Goal: Complete application form

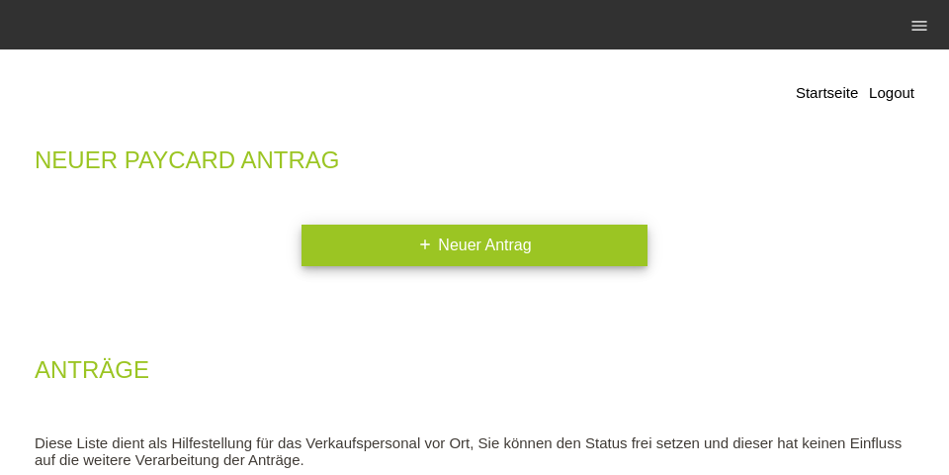
click at [479, 242] on link "add Neuer Antrag" at bounding box center [475, 245] width 346 height 42
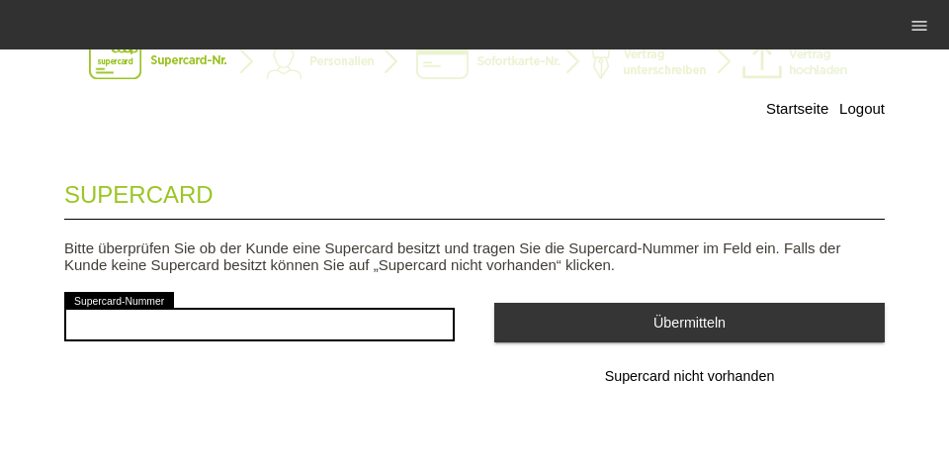
scroll to position [64, 0]
click at [318, 300] on div "error Supercard-Nummer" at bounding box center [259, 324] width 391 height 73
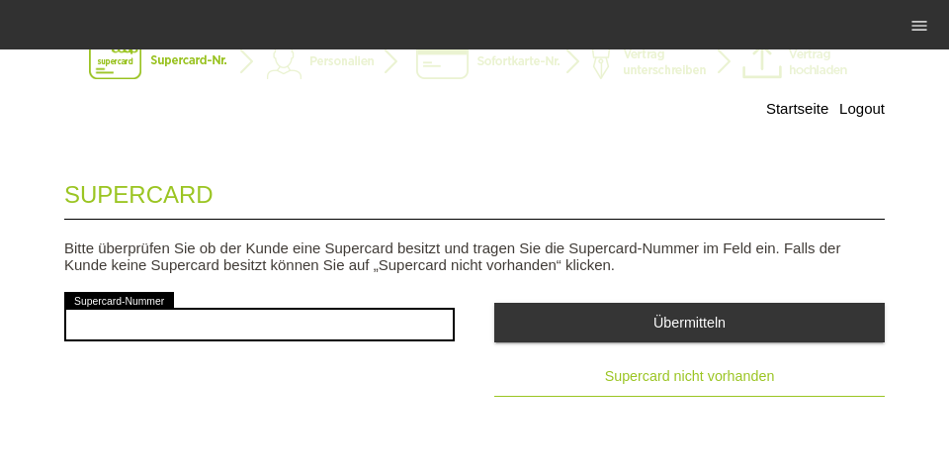
click at [606, 380] on span "Supercard nicht vorhanden" at bounding box center [690, 376] width 170 height 16
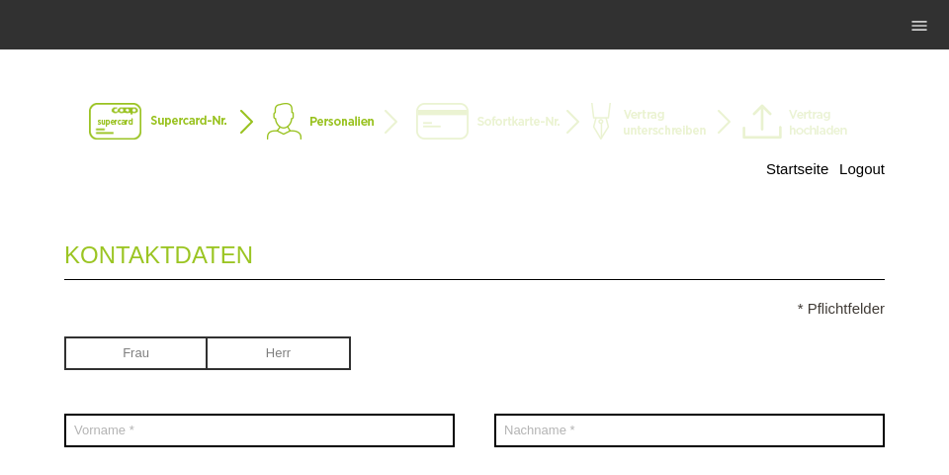
scroll to position [127, 0]
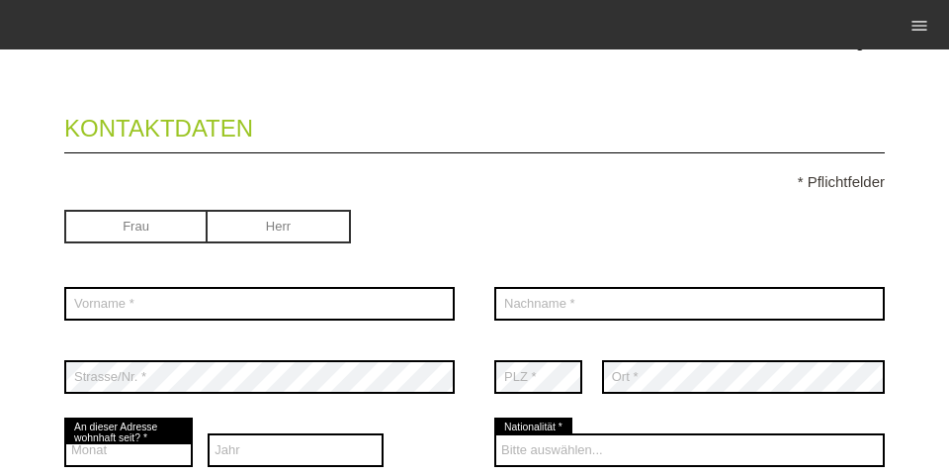
click at [290, 236] on input "radio" at bounding box center [279, 225] width 143 height 30
radio input "true"
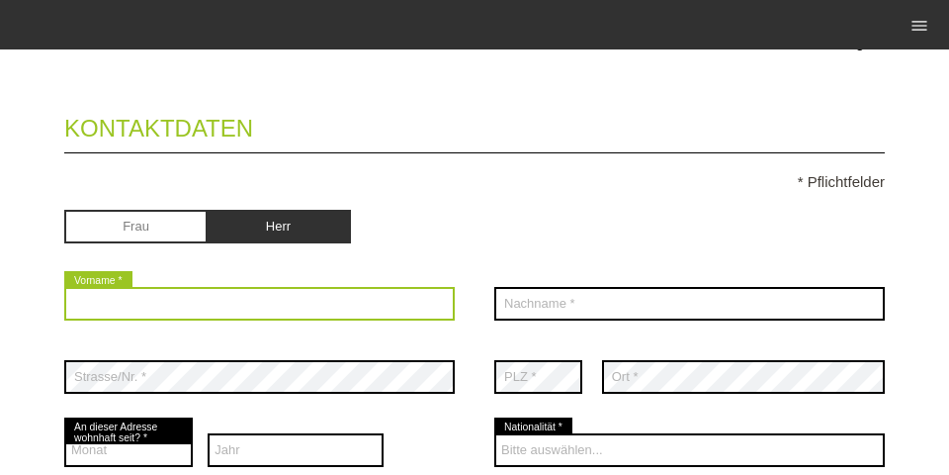
click at [273, 294] on input "text" at bounding box center [259, 304] width 391 height 34
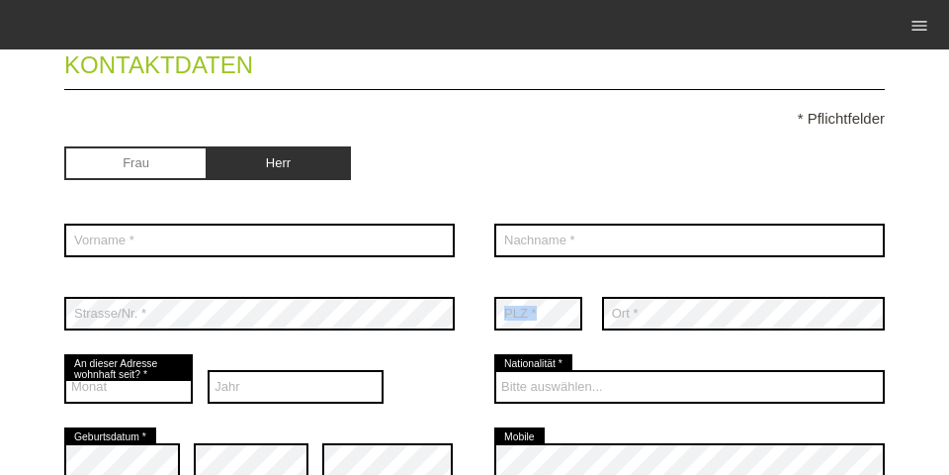
drag, startPoint x: 596, startPoint y: 282, endPoint x: 572, endPoint y: 293, distance: 26.1
click at [572, 293] on div "error PLZ * error Ort *" at bounding box center [689, 313] width 391 height 73
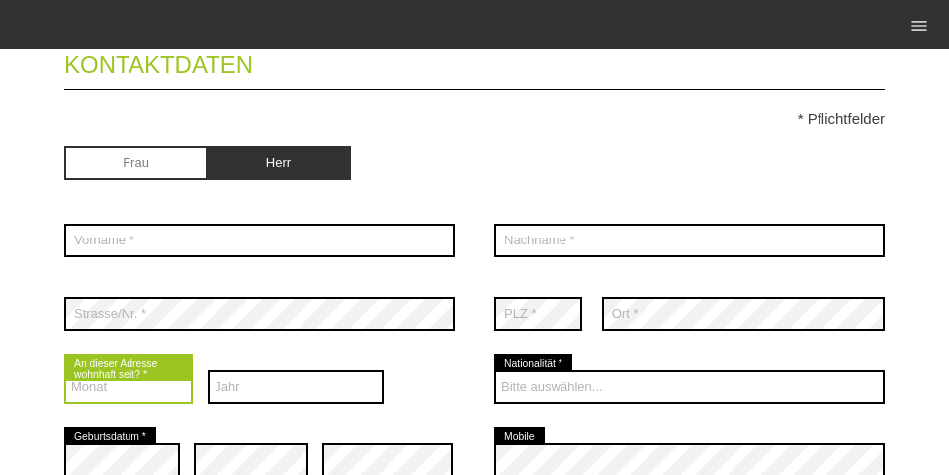
click at [155, 378] on select "Monat 01 02 03 04 05 06 07 08 09 10 11 12" at bounding box center [128, 387] width 129 height 34
select select "11"
click at [64, 372] on select "Monat 01 02 03 04 05 06 07 08 09 10 11 12" at bounding box center [128, 387] width 129 height 34
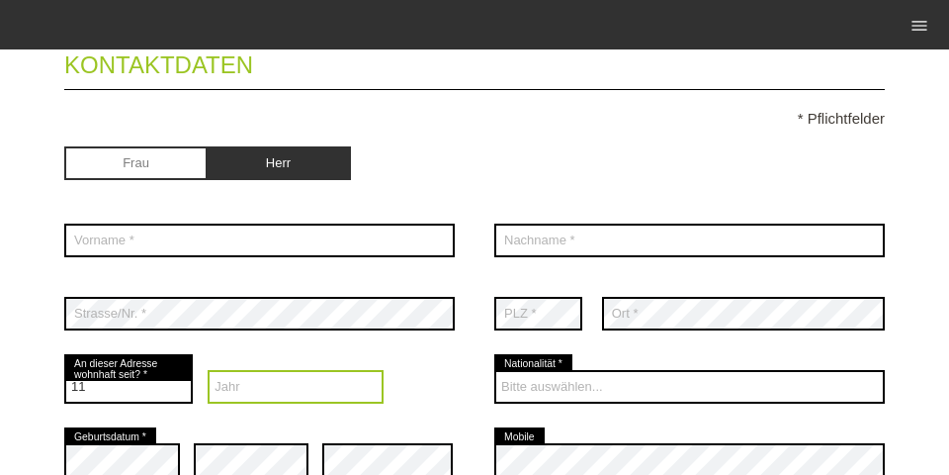
click at [287, 389] on select "Jahr 2025 2024 2023 2022 2021 2020 2019 2018 2017 2016" at bounding box center [296, 387] width 176 height 34
select select "2024"
click at [208, 372] on select "Jahr 2025 2024 2023 2022 2021 2020 2019 2018 2017 2016" at bounding box center [296, 387] width 176 height 34
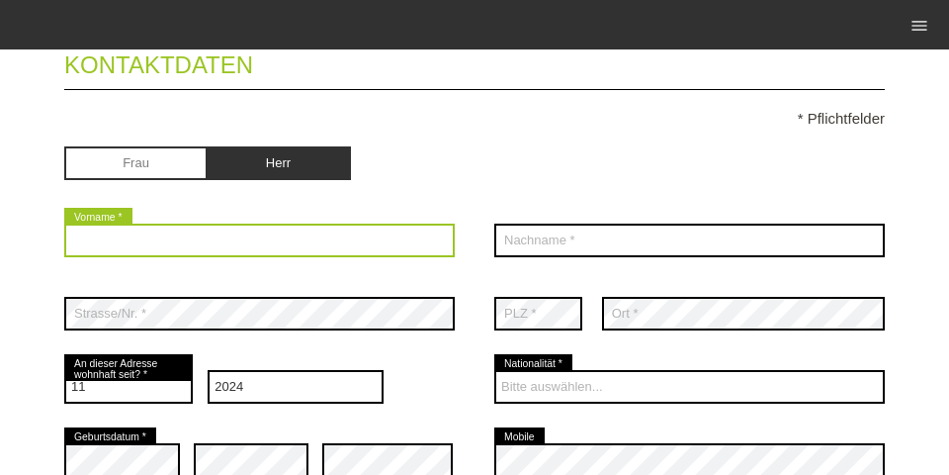
click at [268, 247] on input "text" at bounding box center [259, 240] width 391 height 34
type input "Redda"
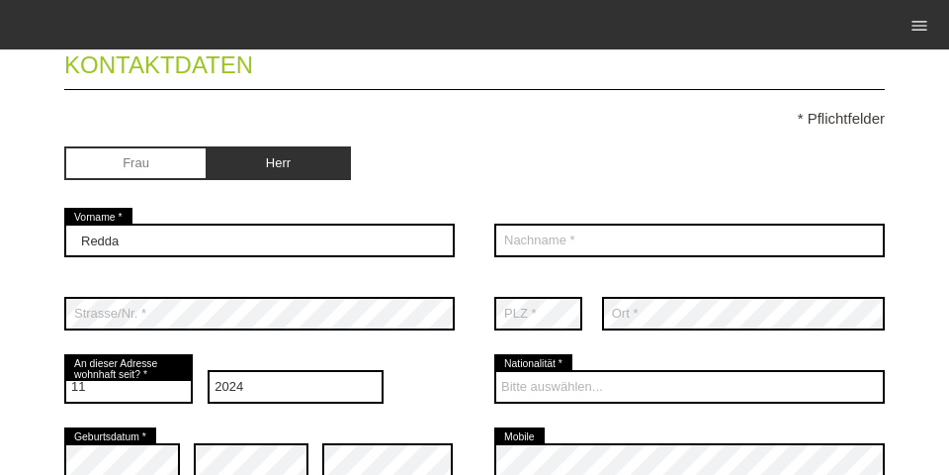
click at [529, 264] on div "error Nachname *" at bounding box center [689, 240] width 391 height 73
click at [526, 260] on div "error Nachname *" at bounding box center [689, 240] width 391 height 73
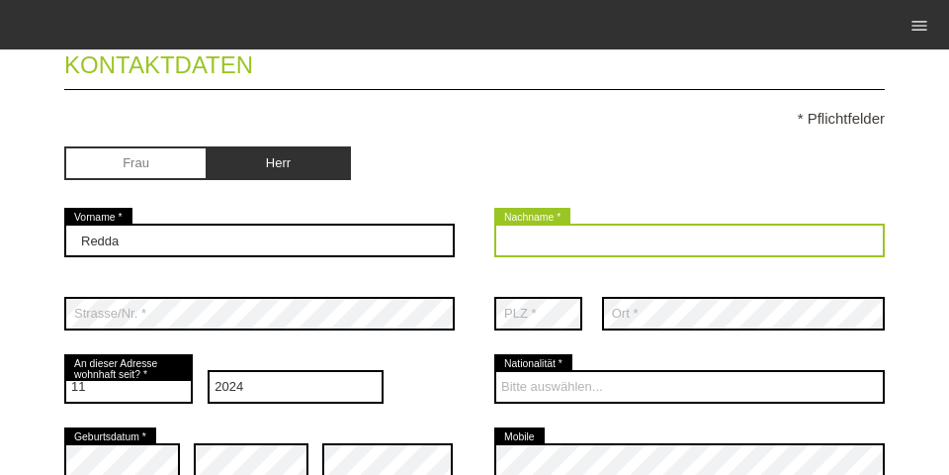
drag, startPoint x: 526, startPoint y: 254, endPoint x: 514, endPoint y: 260, distance: 13.3
click at [526, 251] on input "text" at bounding box center [689, 240] width 391 height 34
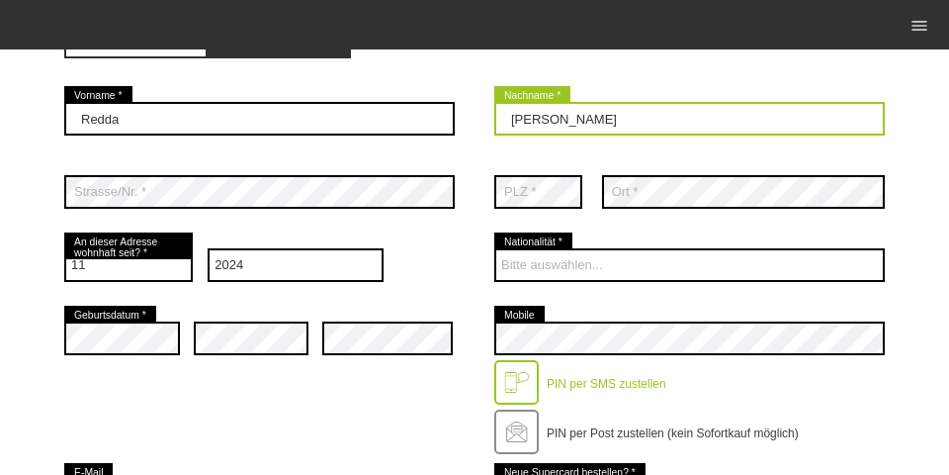
scroll to position [316, 0]
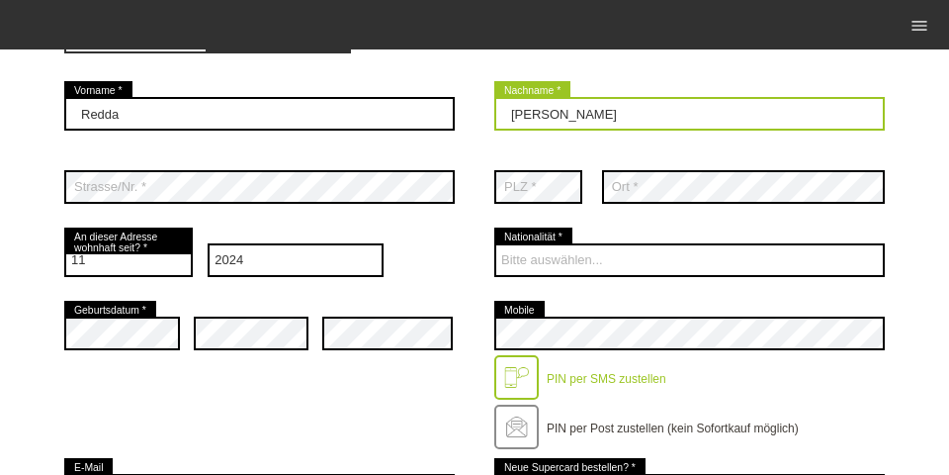
type input "Yemane-Brhane"
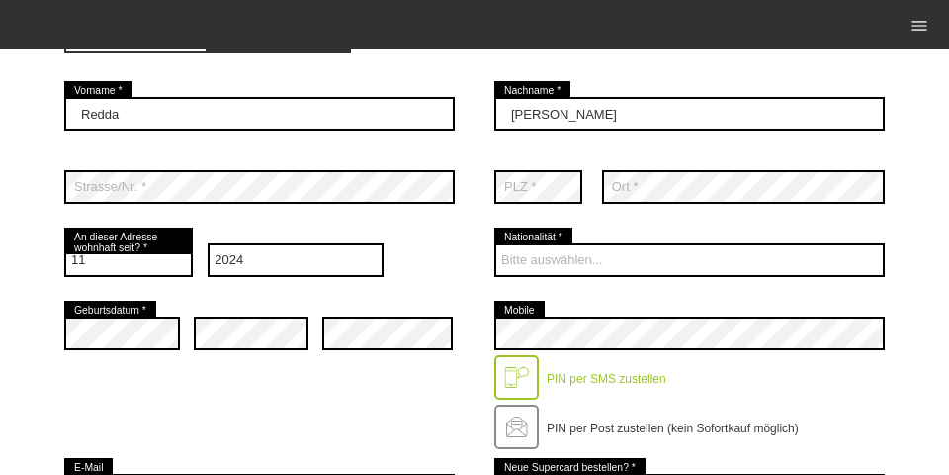
click at [574, 246] on div "Bitte auswählen... Schweiz Deutschland Liechtenstein Österreich ------------ Af…" at bounding box center [689, 259] width 391 height 73
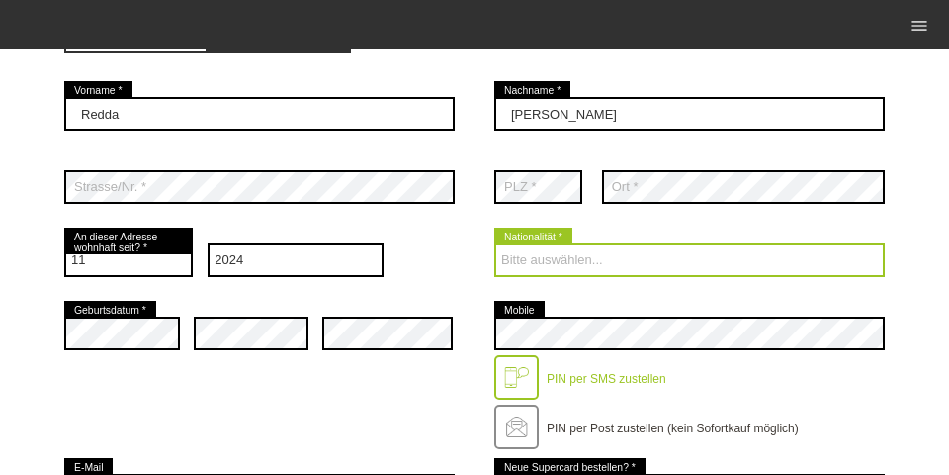
click at [543, 253] on select "Bitte auswählen... Schweiz Deutschland Liechtenstein Österreich ------------ Af…" at bounding box center [689, 260] width 391 height 34
select select "ET"
click at [494, 245] on select "Bitte auswählen... Schweiz Deutschland Liechtenstein Österreich ------------ Af…" at bounding box center [689, 260] width 391 height 34
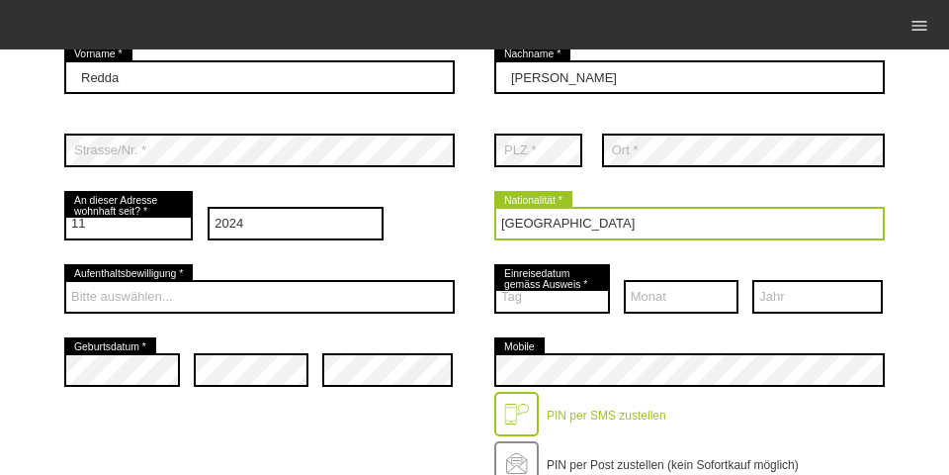
scroll to position [380, 0]
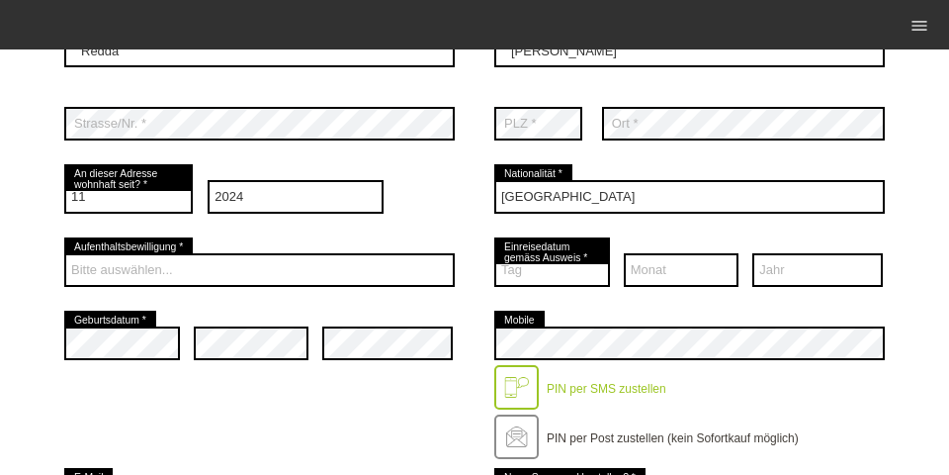
click at [110, 290] on div "Bitte auswählen... C B B - Flüchtlingsstatus Andere error Aufenthaltsbewilligun…" at bounding box center [259, 269] width 391 height 73
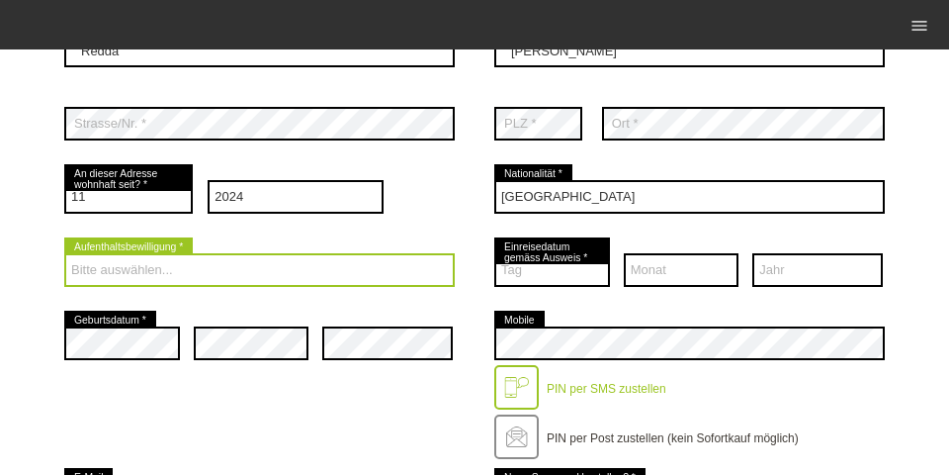
drag, startPoint x: 150, startPoint y: 262, endPoint x: 160, endPoint y: 279, distance: 19.5
click at [149, 262] on select "Bitte auswählen... C B B - Flüchtlingsstatus Andere" at bounding box center [259, 270] width 391 height 34
select select "B"
click at [64, 255] on select "Bitte auswählen... C B B - Flüchtlingsstatus Andere" at bounding box center [259, 270] width 391 height 34
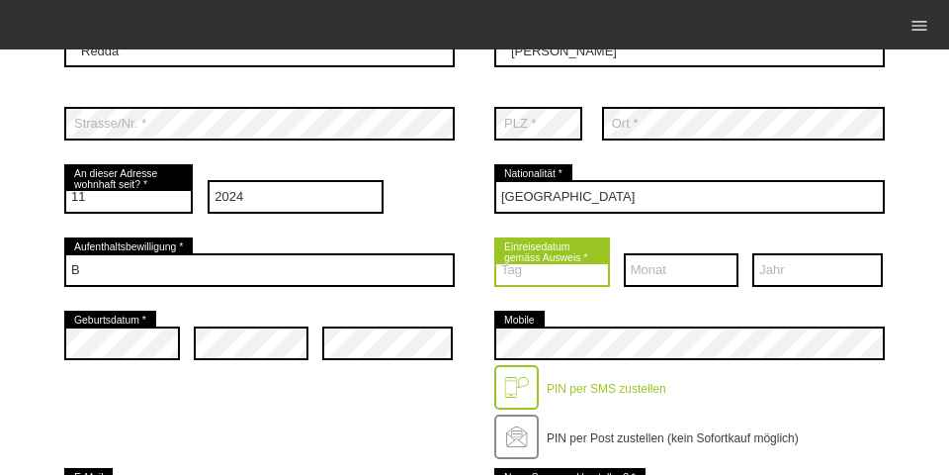
click at [537, 267] on select "Tag 01 02 03 04 05 06 07 08 09 10 11 12 13 14 15 16 17" at bounding box center [552, 270] width 116 height 34
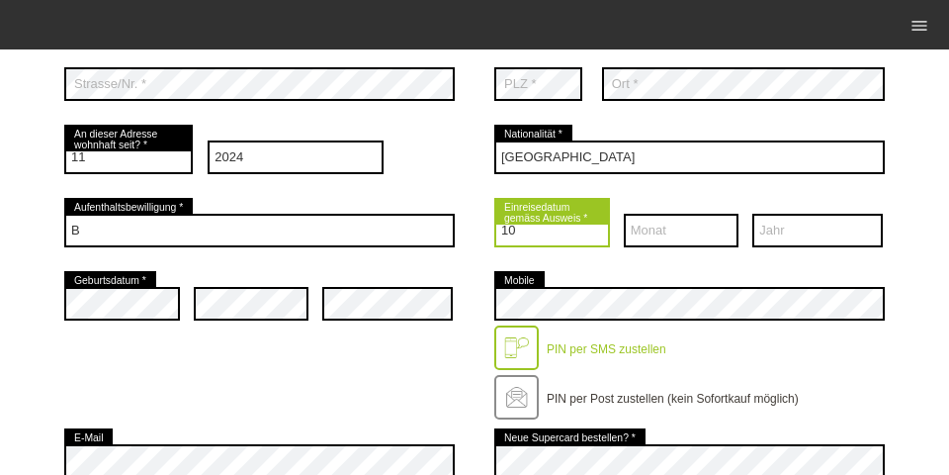
scroll to position [506, 0]
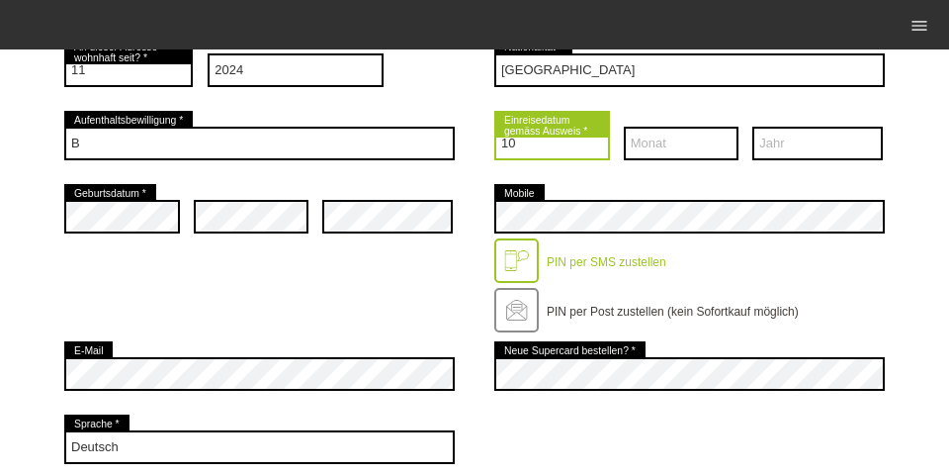
click at [530, 157] on select "Tag 01 02 03 04 05 06 07 08 09 10 11 12 13 14 15 16 17" at bounding box center [552, 144] width 116 height 34
select select "29"
click at [494, 129] on select "Tag 01 02 03 04 05 06 07 08 09 10 11 12 13 14 15 16 17" at bounding box center [552, 144] width 116 height 34
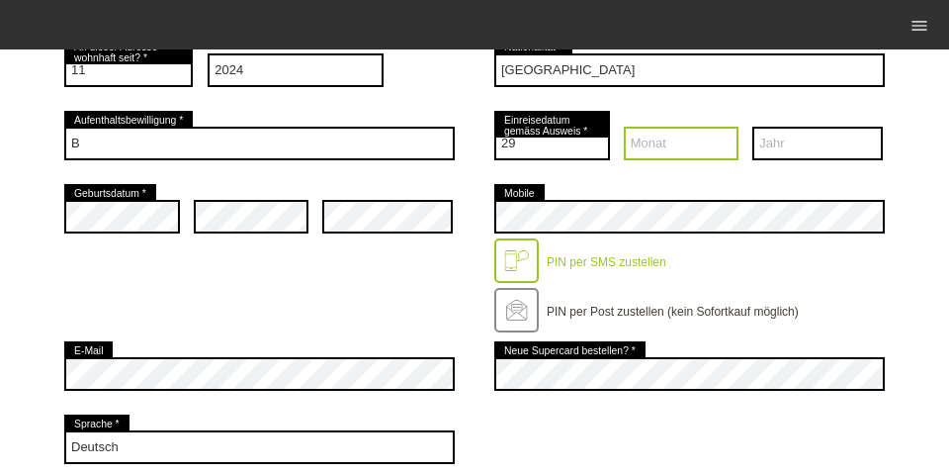
click at [638, 143] on select "Monat 01 02 03 04 05 06 07 08 09 10 11 12" at bounding box center [682, 144] width 116 height 34
select select "11"
click at [624, 129] on select "Monat 01 02 03 04 05 06 07 08 09 10 11 12" at bounding box center [682, 144] width 116 height 34
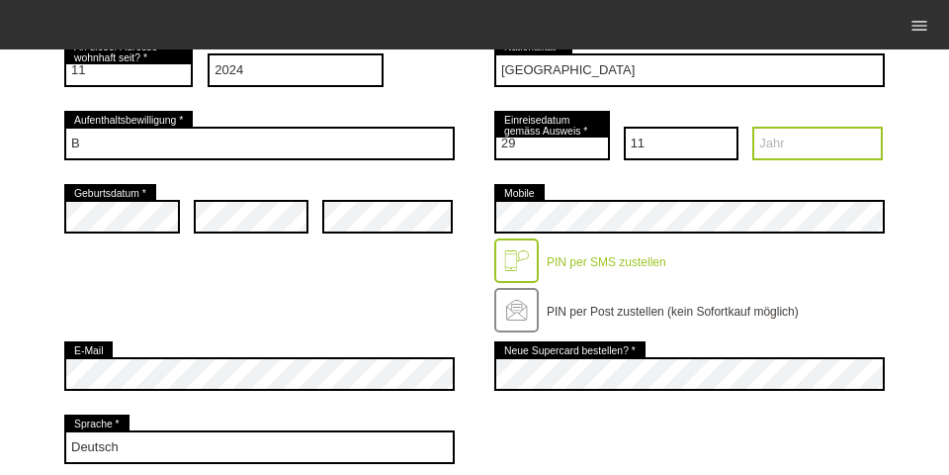
click at [792, 130] on select "Jahr 2025 2024 2023 2022 2021 2020 2019 2018 2017 2016" at bounding box center [817, 144] width 131 height 34
select select "2021"
click at [752, 129] on select "Jahr 2025 2024 2023 2022 2021 2020 2019 2018 2017 2016" at bounding box center [817, 144] width 131 height 34
click at [256, 304] on div "error Geburtsdatum * error error error Mobile" at bounding box center [474, 258] width 821 height 157
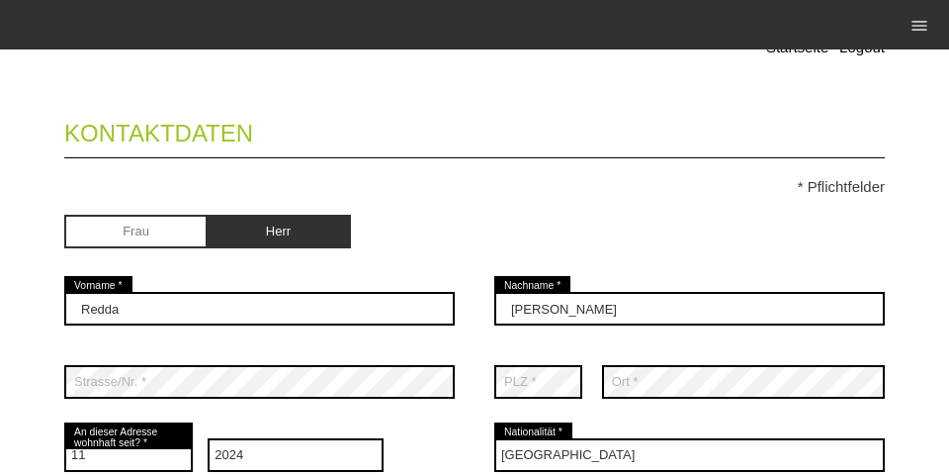
scroll to position [142, 0]
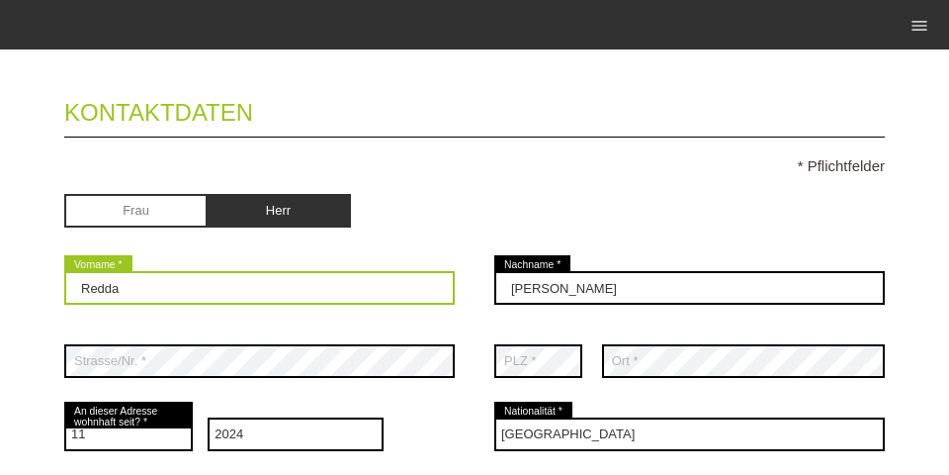
click at [129, 288] on input "Redda" at bounding box center [259, 288] width 391 height 34
click at [259, 289] on input "Redda" at bounding box center [259, 288] width 391 height 34
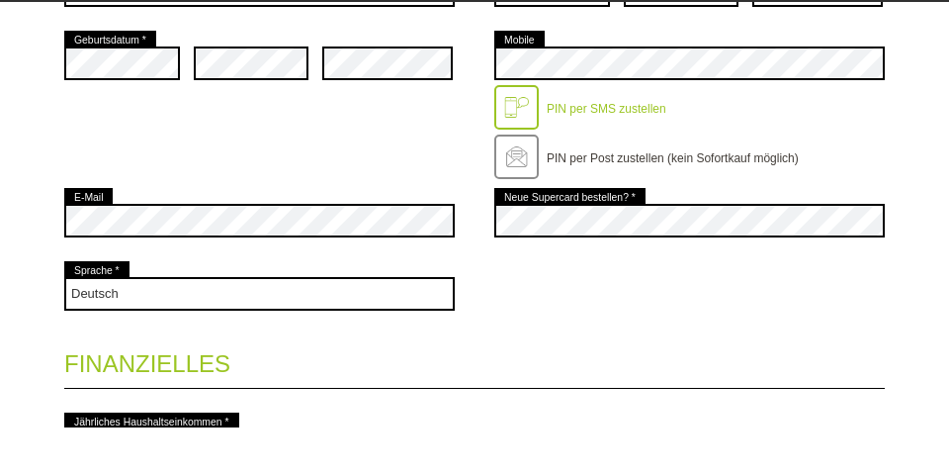
scroll to position [640, 0]
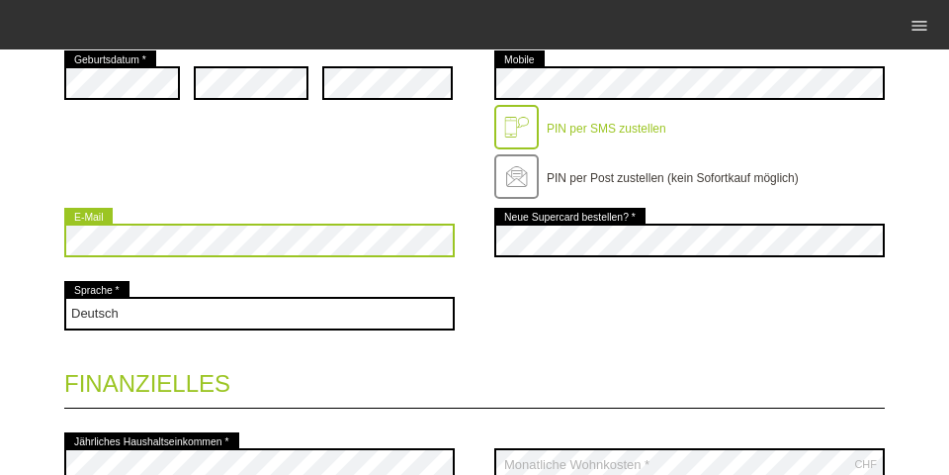
click at [304, 208] on div "error E-Mail" at bounding box center [259, 240] width 391 height 73
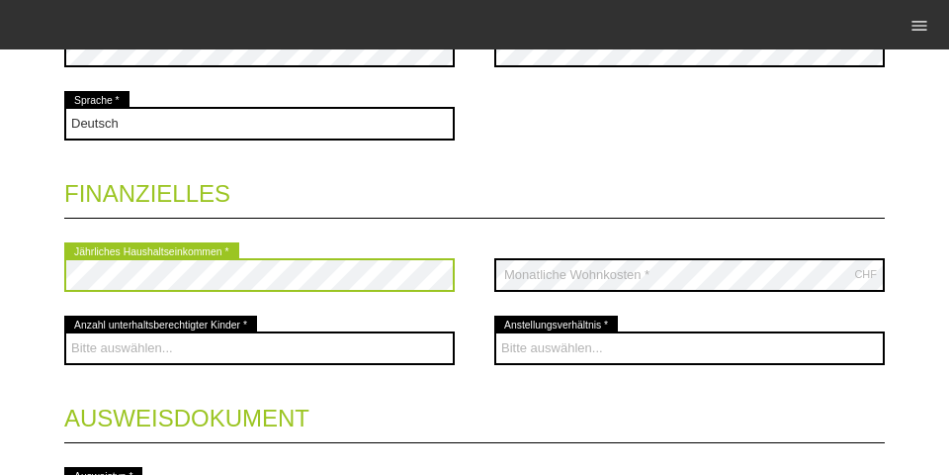
scroll to position [825, 0]
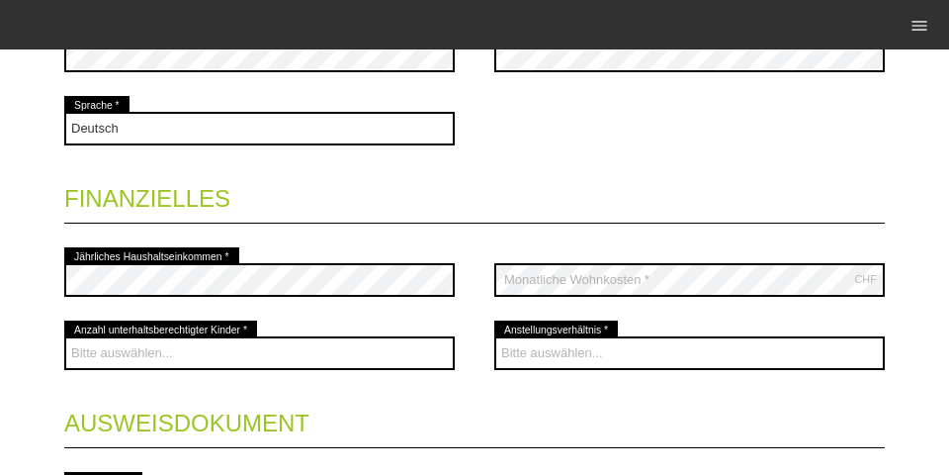
click at [663, 160] on div "Deutsch Français Italiano English error Sprache *" at bounding box center [474, 128] width 821 height 73
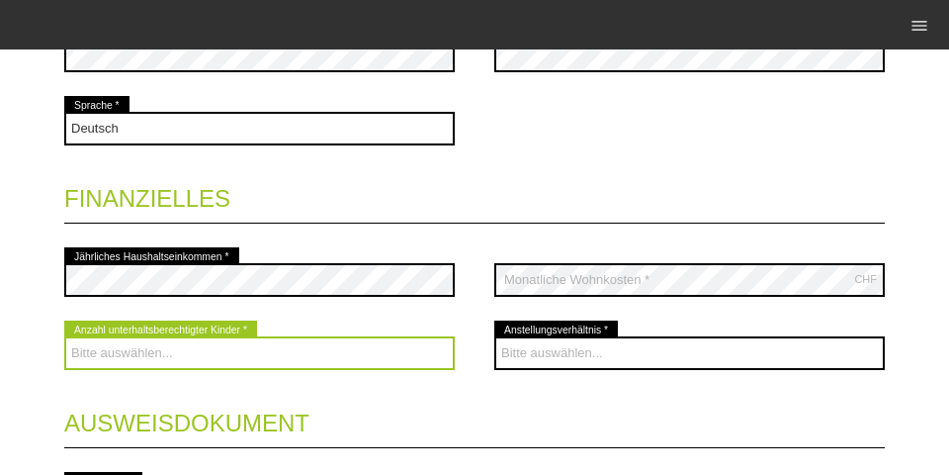
click at [316, 365] on select "Bitte auswählen... 0 1 2 3 4 5 6 7 8 9" at bounding box center [259, 353] width 391 height 34
select select "0"
click at [64, 338] on select "Bitte auswählen... 0 1 2 3 4 5 6 7 8 9" at bounding box center [259, 353] width 391 height 34
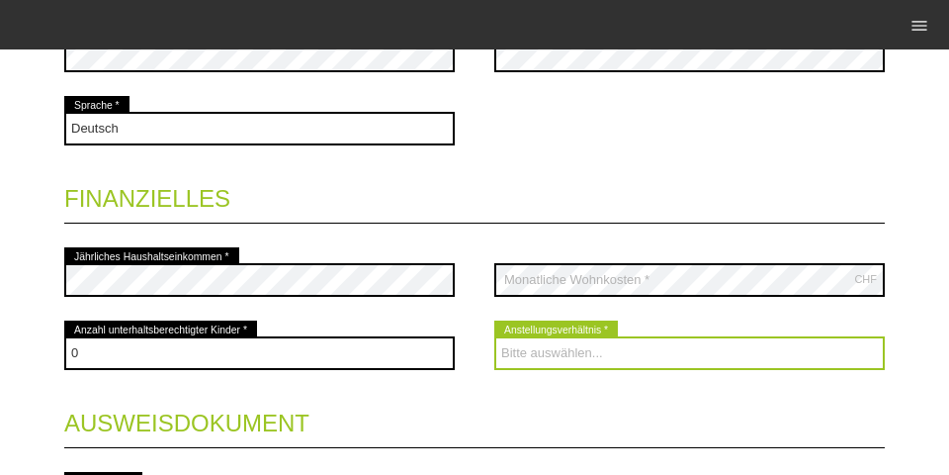
click at [664, 359] on select "Bitte auswählen... Unbefristet Befristet Lehrling/Student Pensioniert Nicht arb…" at bounding box center [689, 353] width 391 height 34
select select "UNLIMITED"
click at [494, 338] on select "Bitte auswählen... Unbefristet Befristet Lehrling/Student Pensioniert Nicht arb…" at bounding box center [689, 353] width 391 height 34
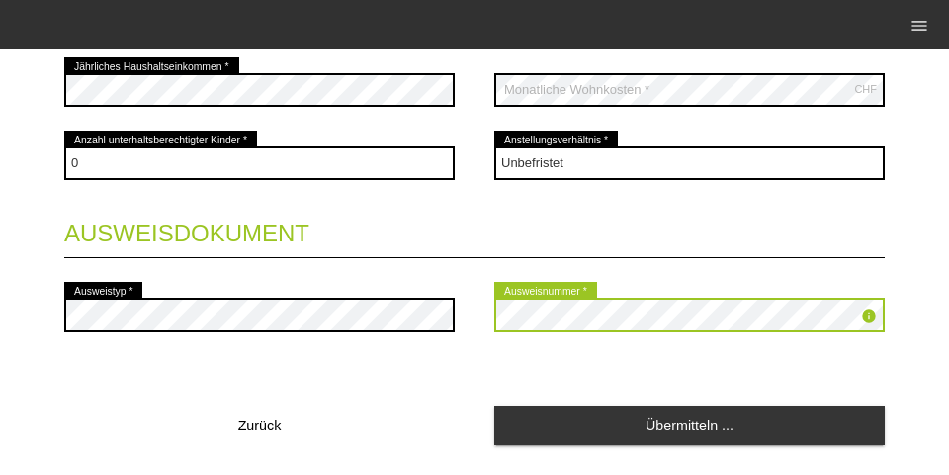
scroll to position [1070, 0]
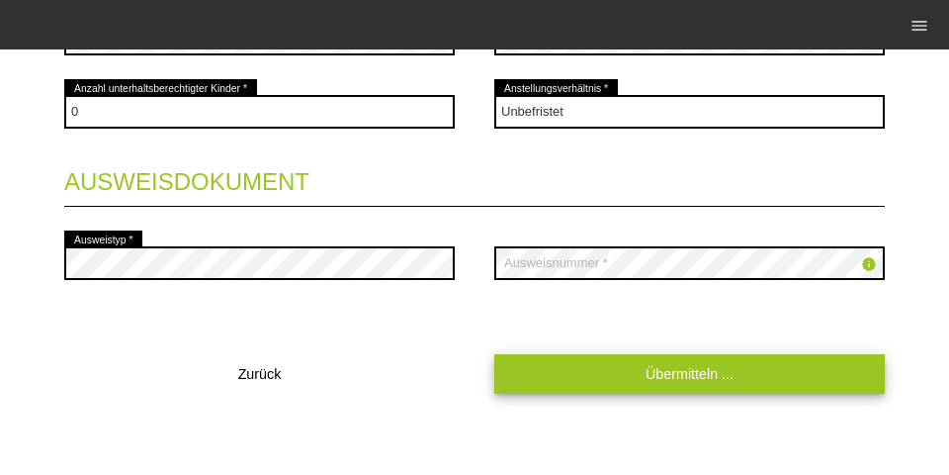
click at [558, 386] on link "Übermitteln ..." at bounding box center [689, 373] width 391 height 39
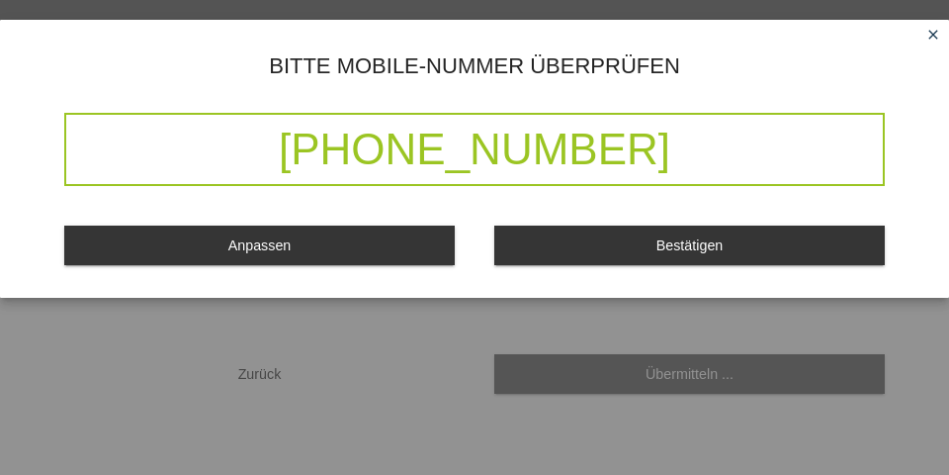
click at [530, 256] on button "Bestätigen" at bounding box center [689, 244] width 391 height 39
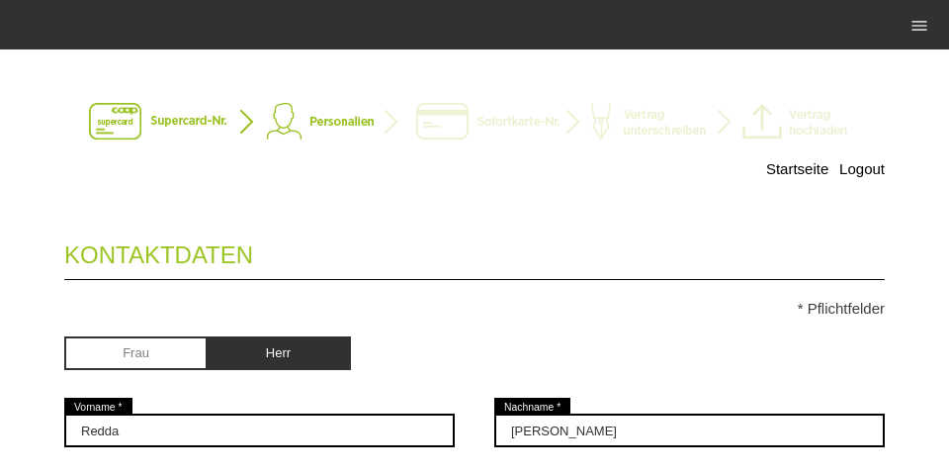
scroll to position [0, 0]
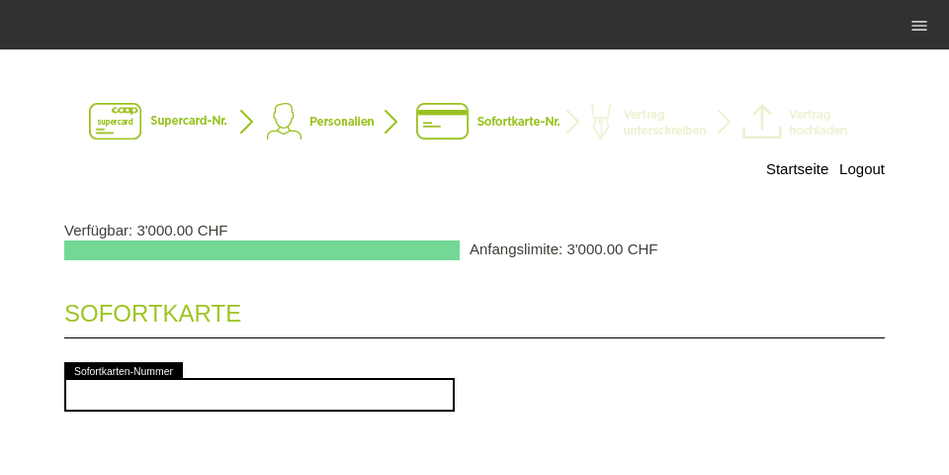
click at [205, 425] on div "error Sofortkarten-Nummer" at bounding box center [259, 394] width 391 height 73
click at [211, 419] on div "error Sofortkarten-Nummer" at bounding box center [259, 394] width 391 height 73
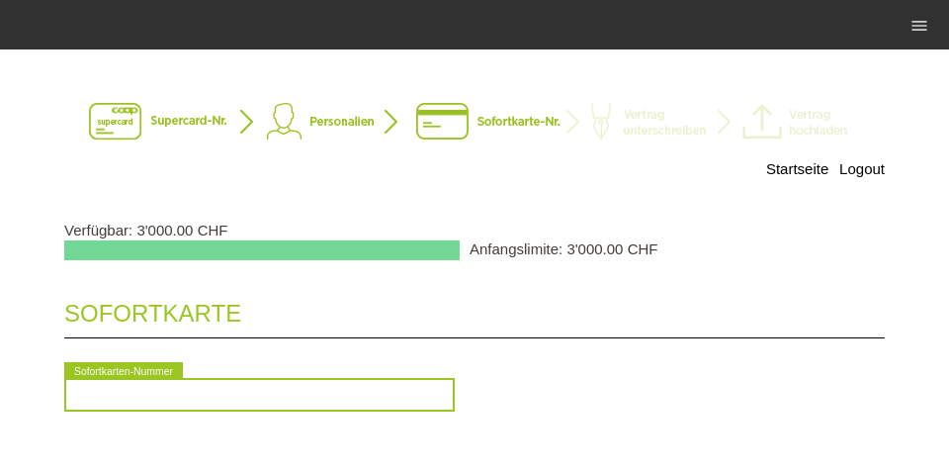
click at [239, 394] on input "text" at bounding box center [259, 395] width 391 height 34
type input "2090361129999"
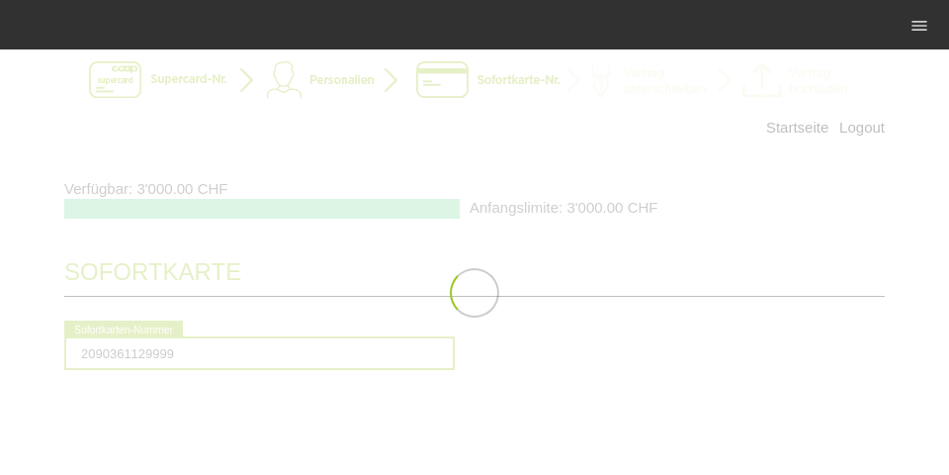
scroll to position [63, 0]
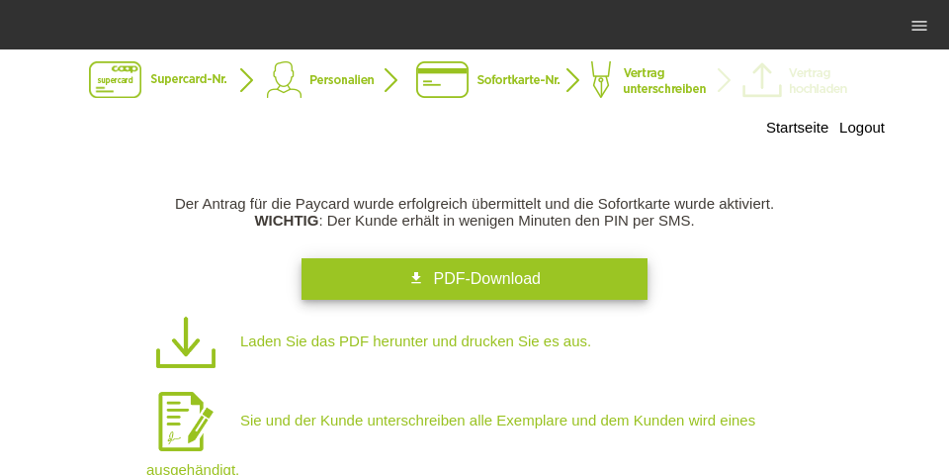
scroll to position [63, 0]
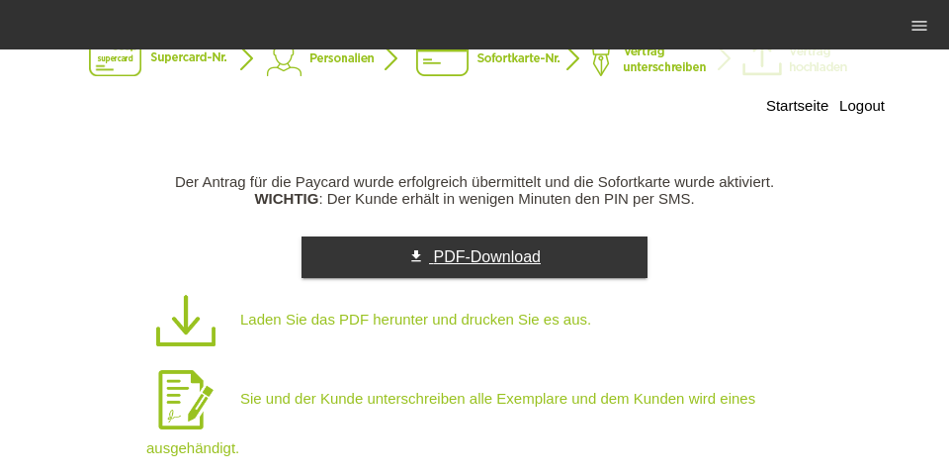
click at [591, 245] on link "get_app PDF-Download" at bounding box center [475, 257] width 346 height 42
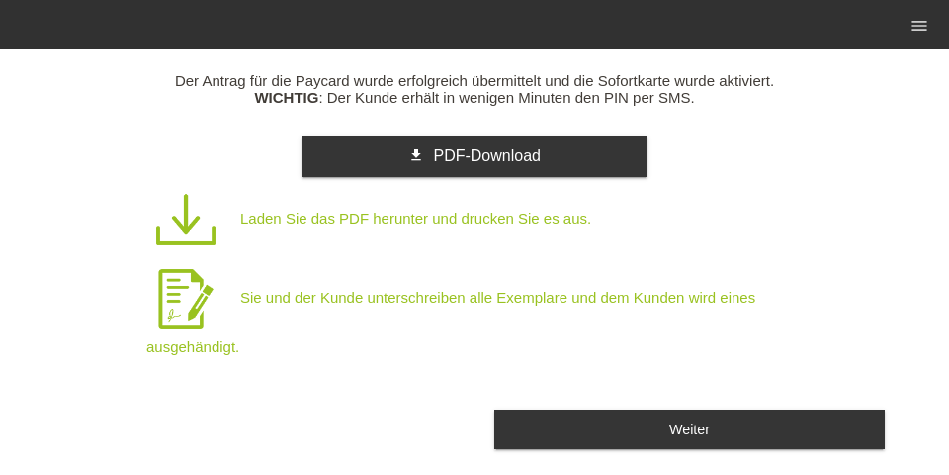
scroll to position [182, 0]
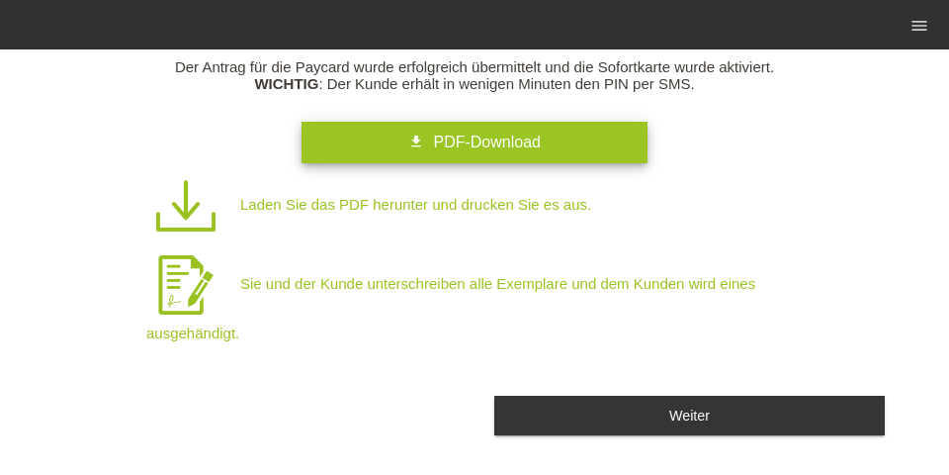
click at [542, 146] on link "get_app PDF-Download" at bounding box center [475, 143] width 346 height 42
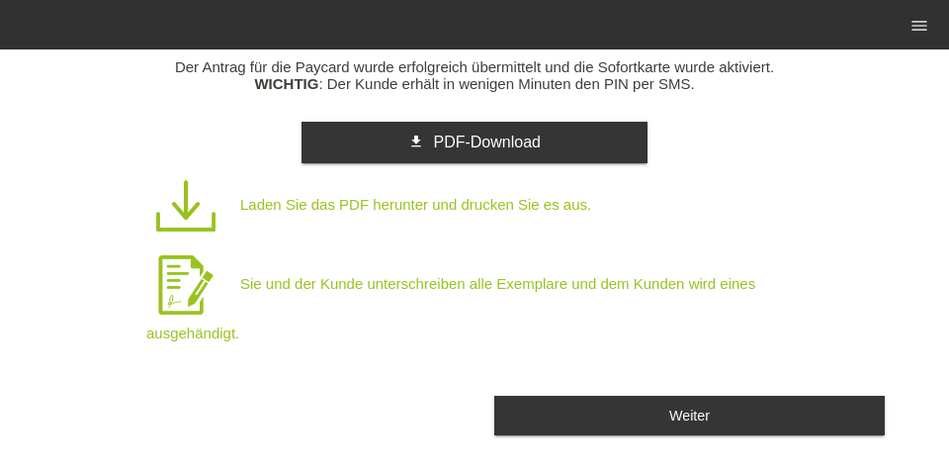
click at [518, 314] on p "Sie und der Kunde unterschreiben alle Exemplare und dem Kunden wird eines ausge…" at bounding box center [495, 293] width 698 height 96
